Goal: Task Accomplishment & Management: Use online tool/utility

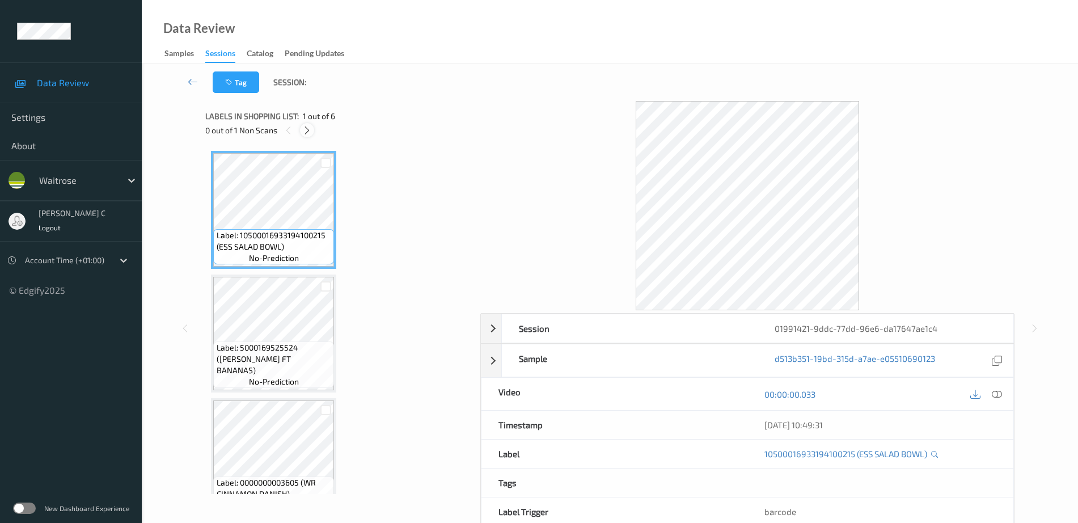
click at [306, 132] on icon at bounding box center [307, 130] width 10 height 10
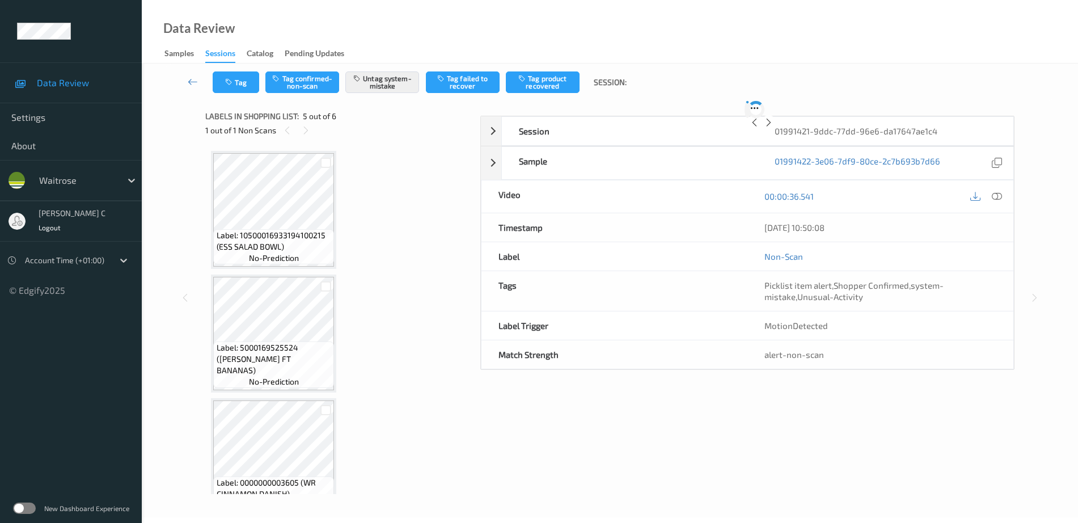
scroll to position [377, 0]
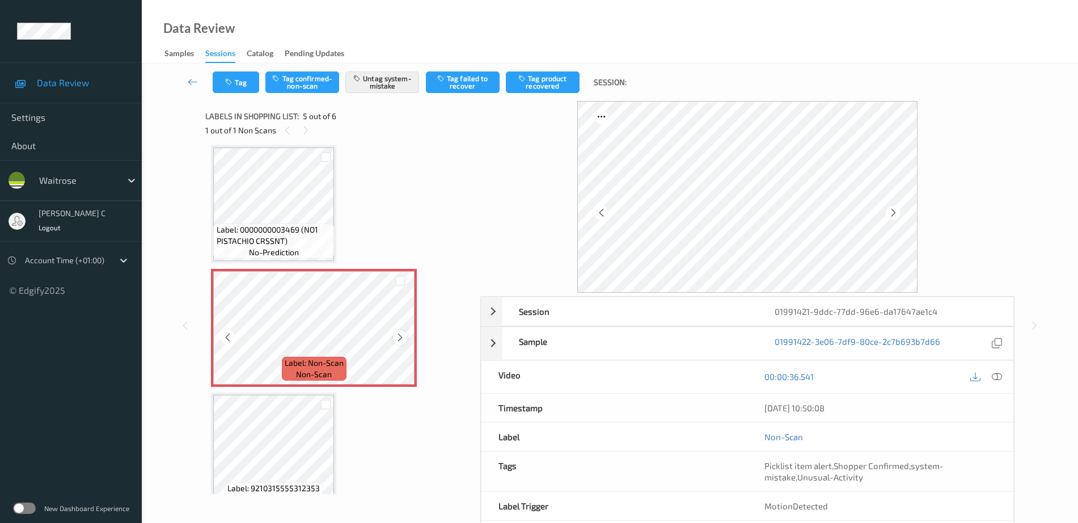
click at [400, 336] on icon at bounding box center [400, 337] width 10 height 10
click at [287, 244] on span "Label: 0000000003469 (NO1 PISTACHIO CRSSNT)" at bounding box center [274, 235] width 115 height 23
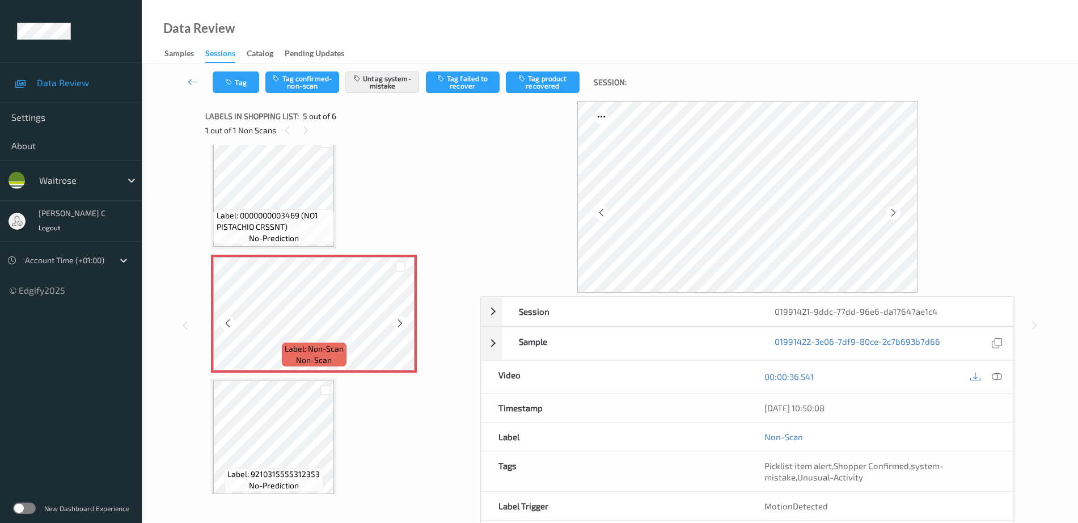
scroll to position [399, 0]
